Goal: Find specific page/section: Find specific page/section

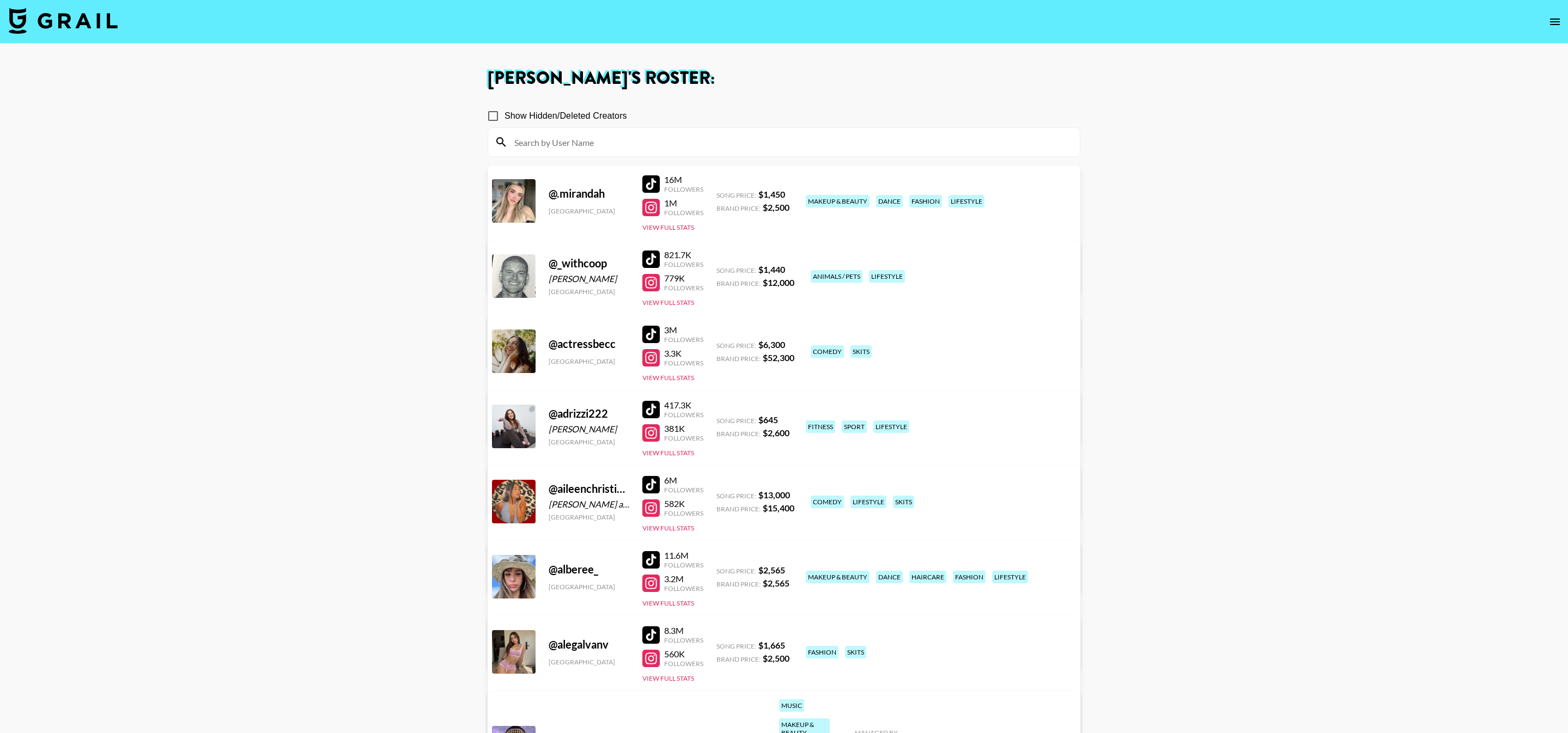
click at [654, 141] on input at bounding box center [790, 142] width 565 height 18
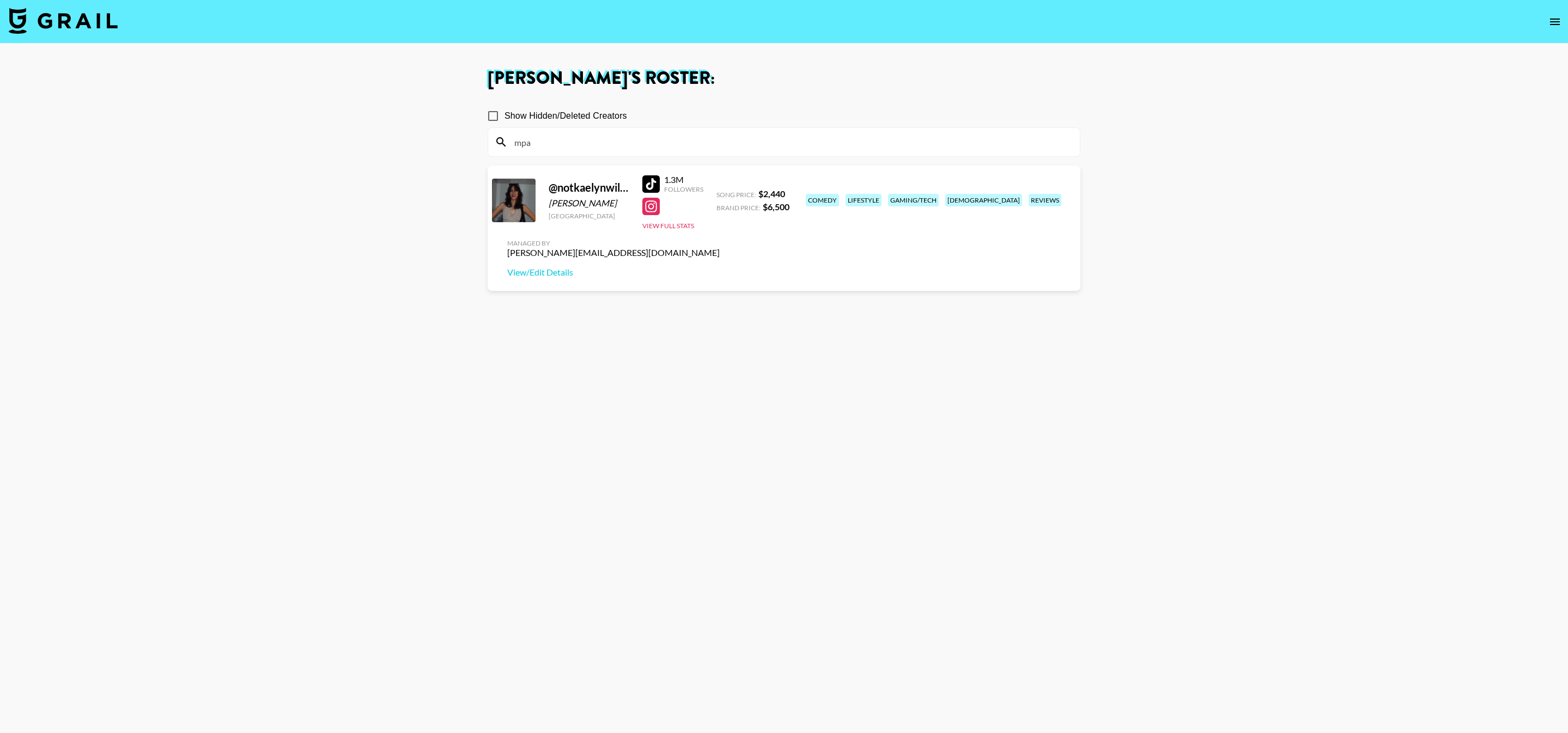
type input "mpa"
click at [564, 204] on div "Kaelyn Wilkins" at bounding box center [589, 203] width 80 height 11
copy div "Kaelyn"
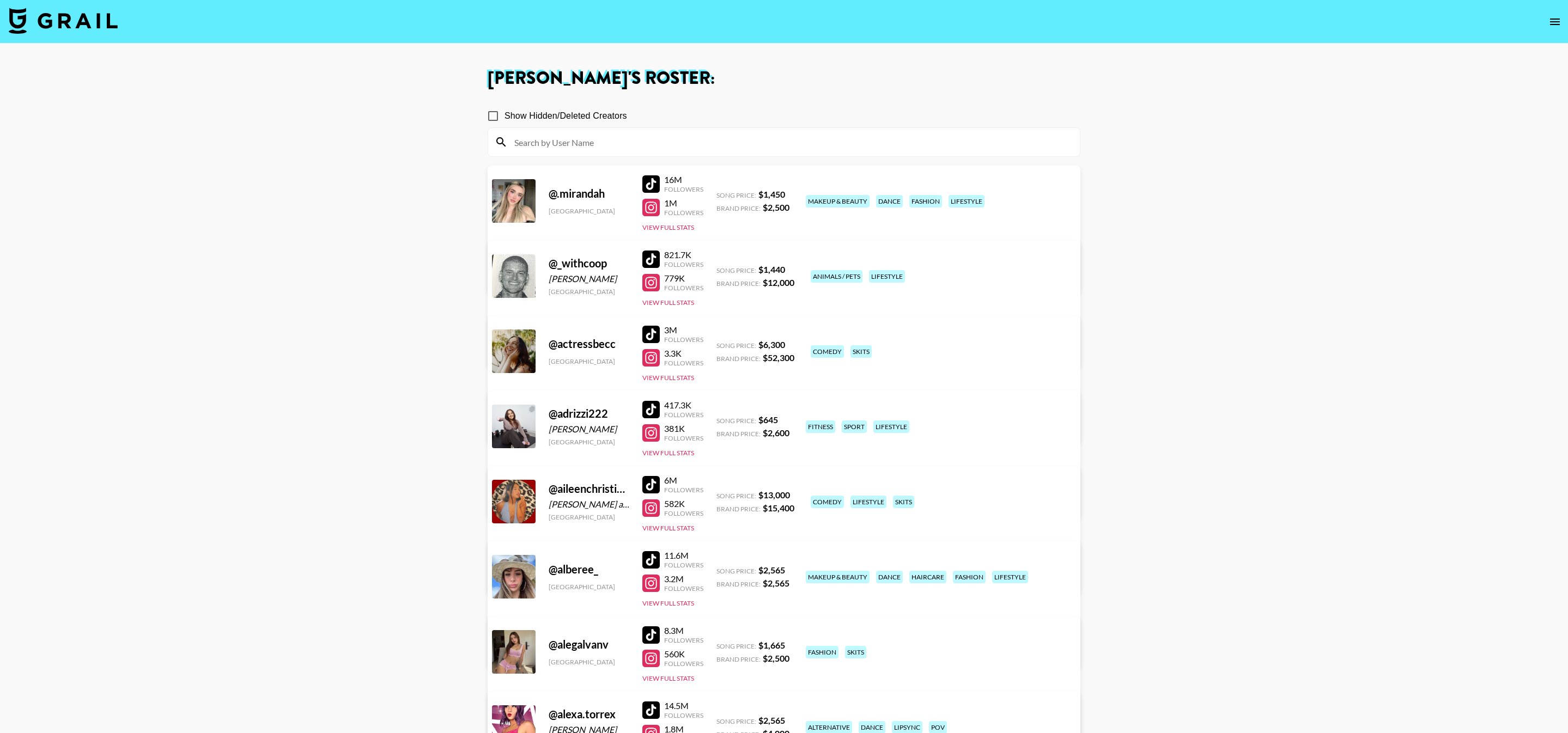
click at [619, 141] on input at bounding box center [790, 142] width 565 height 18
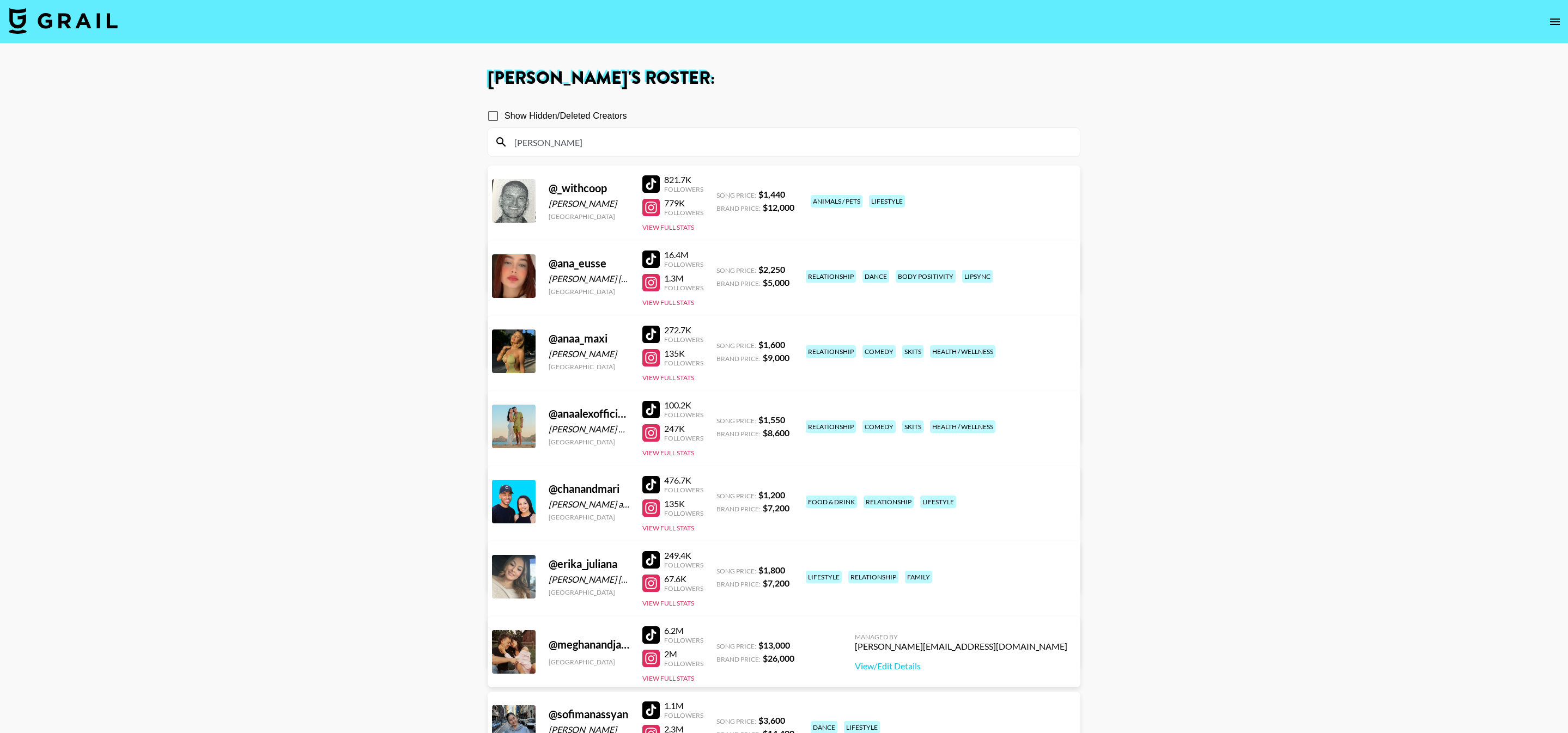
type input "[PERSON_NAME]"
click at [442, 284] on main "[PERSON_NAME] 's Roster: Show Hidden/Deleted Creators [PERSON_NAME] @ _withcoop…" at bounding box center [784, 418] width 1568 height 749
